Goal: Task Accomplishment & Management: Manage account settings

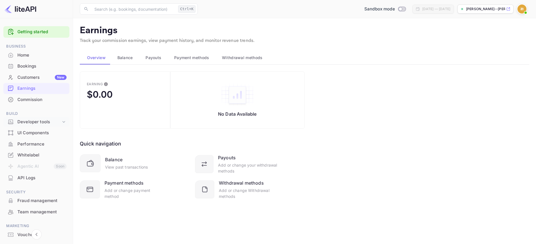
click at [33, 120] on div "Developer tools" at bounding box center [39, 122] width 44 height 6
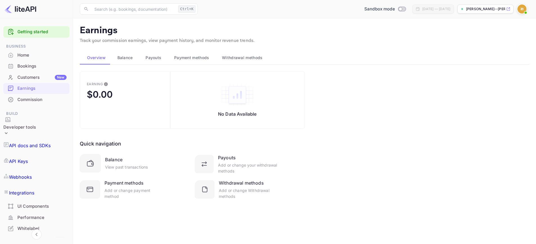
click at [28, 158] on p "API Keys" at bounding box center [18, 161] width 19 height 7
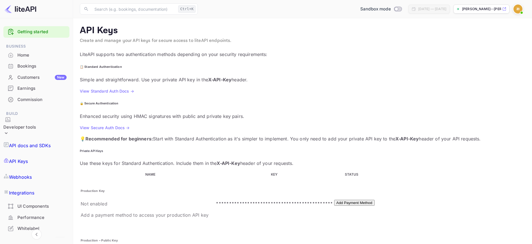
click at [375, 200] on button "Add Payment Method" at bounding box center [354, 203] width 40 height 6
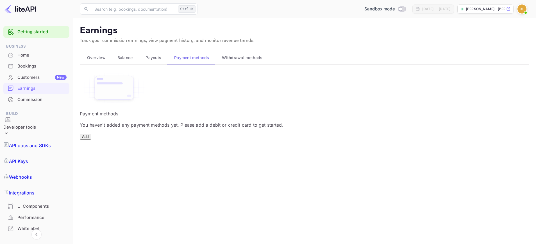
click at [91, 139] on button "Add" at bounding box center [85, 137] width 11 height 6
click at [45, 96] on div "Commission" at bounding box center [36, 99] width 66 height 11
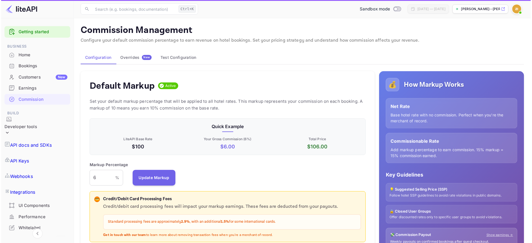
scroll to position [96, 273]
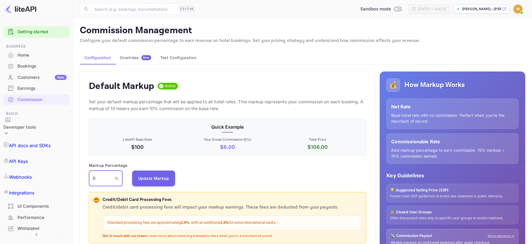
click at [108, 178] on input "6" at bounding box center [102, 178] width 26 height 16
type input "15"
click at [257, 174] on div "Markup Percentage 15 % ​ Update Markup" at bounding box center [227, 174] width 277 height 24
drag, startPoint x: 104, startPoint y: 178, endPoint x: 38, endPoint y: 185, distance: 66.3
click at [105, 178] on input "15" at bounding box center [102, 178] width 26 height 16
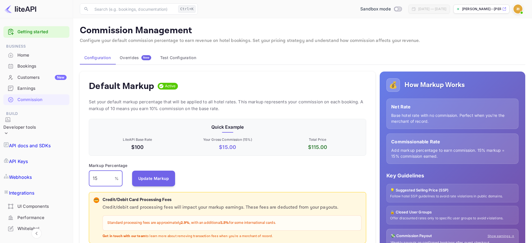
drag, startPoint x: 105, startPoint y: 177, endPoint x: 78, endPoint y: 178, distance: 26.2
type input "100"
click at [227, 171] on div "Markup Percentage 100 % ​ Update Markup" at bounding box center [227, 174] width 277 height 24
click at [151, 174] on button "Update Markup" at bounding box center [153, 178] width 43 height 16
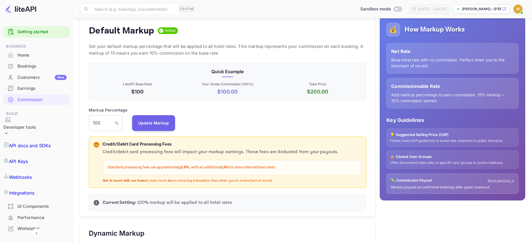
scroll to position [0, 0]
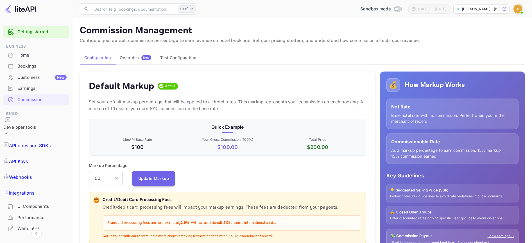
click at [184, 56] on button "Test Configuration" at bounding box center [178, 57] width 45 height 13
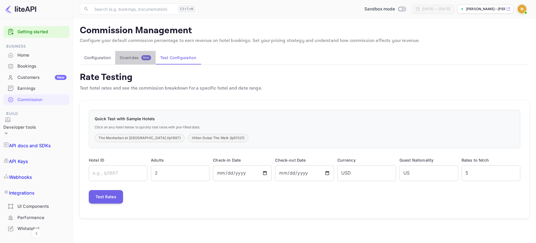
click at [136, 59] on div "Overrides New" at bounding box center [135, 57] width 31 height 5
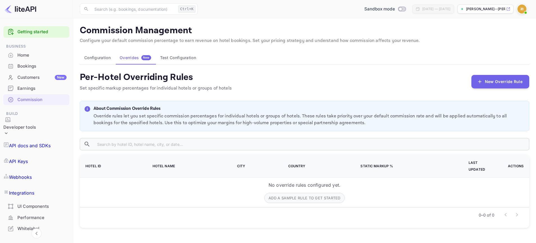
click at [105, 59] on button "Configuration" at bounding box center [97, 57] width 35 height 13
